Goal: Task Accomplishment & Management: Use online tool/utility

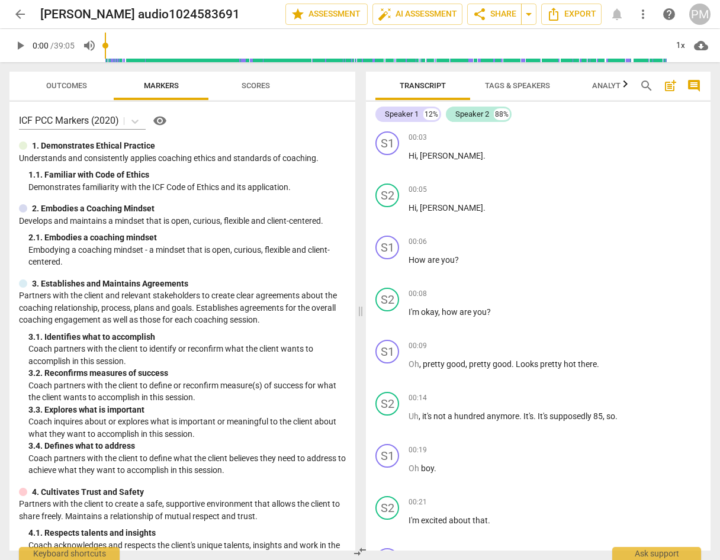
click at [512, 86] on span "Tags & Speakers" at bounding box center [517, 85] width 65 height 9
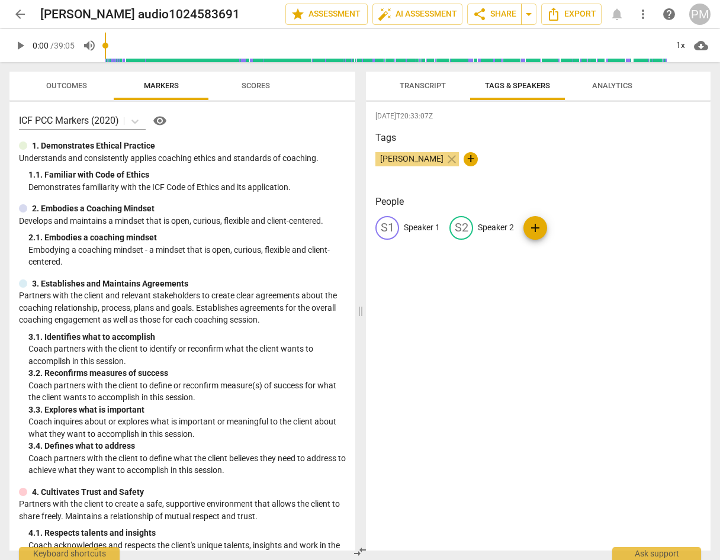
click at [415, 224] on p "Speaker 1" at bounding box center [422, 228] width 36 height 12
type input "Coach"
click at [535, 344] on div "[DATE]T20:33:07Z Tags [PERSON_NAME] close + People edit Coach delete S2 Speaker…" at bounding box center [538, 326] width 345 height 449
click at [473, 224] on p "Speaker 2" at bounding box center [484, 228] width 36 height 12
type input "Client"
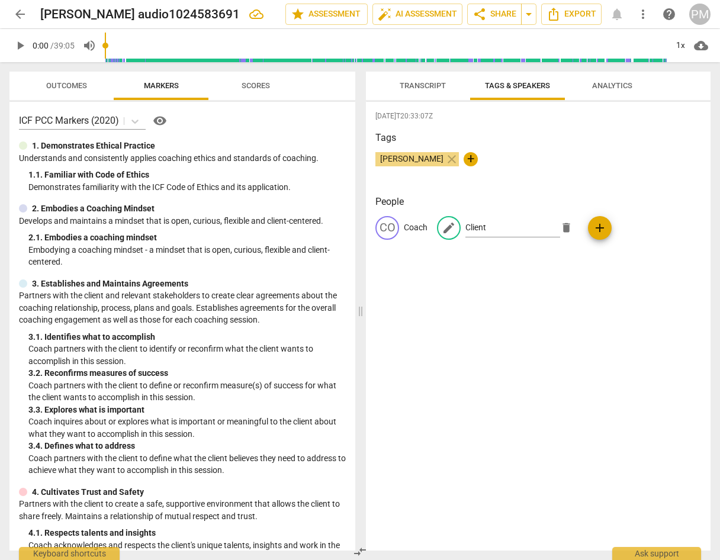
click at [490, 324] on div "[DATE]T20:33:07Z Tags [PERSON_NAME] close + People CO Coach edit Client delete …" at bounding box center [538, 326] width 345 height 449
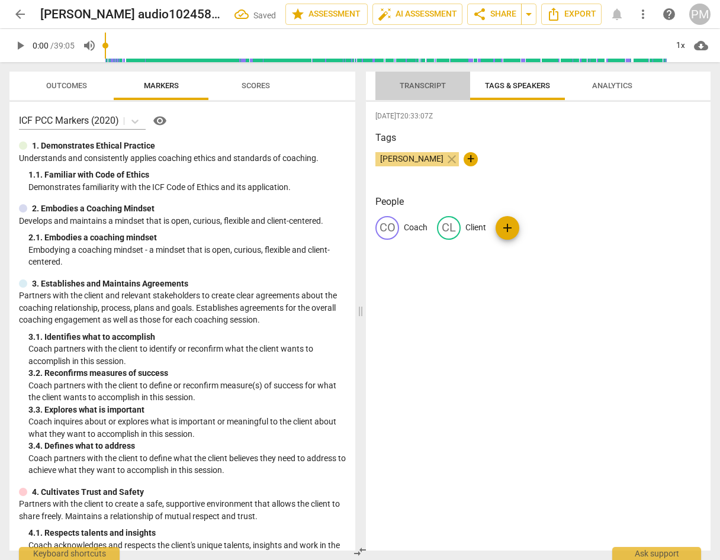
click at [414, 90] on span "Transcript" at bounding box center [423, 86] width 75 height 16
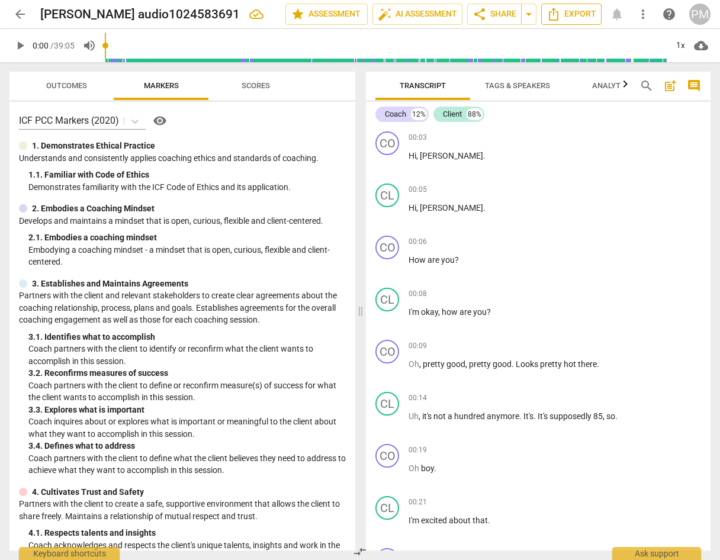
click at [577, 18] on span "Export" at bounding box center [572, 14] width 50 height 14
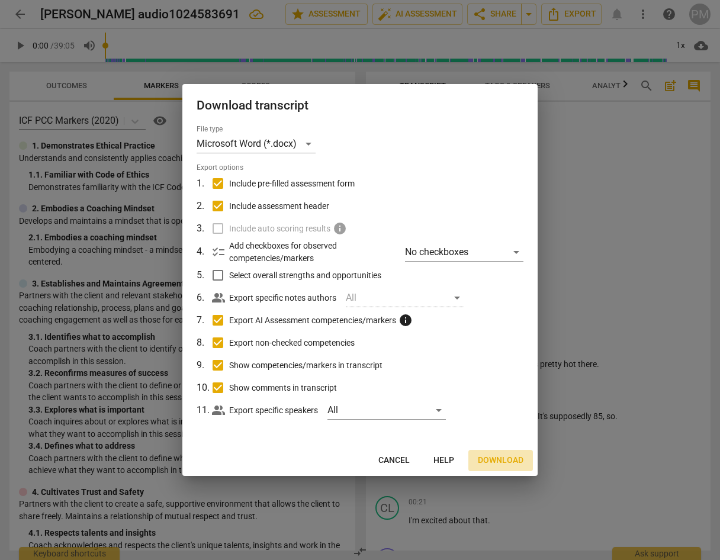
click at [508, 458] on span "Download" at bounding box center [501, 461] width 46 height 12
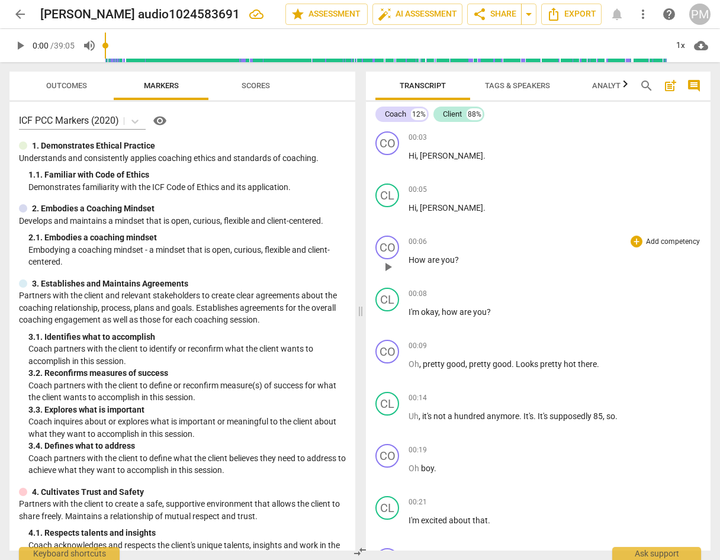
click at [636, 277] on div "00:06 + Add competency keyboard_arrow_right How are you ?" at bounding box center [555, 257] width 293 height 43
